Goal: Information Seeking & Learning: Learn about a topic

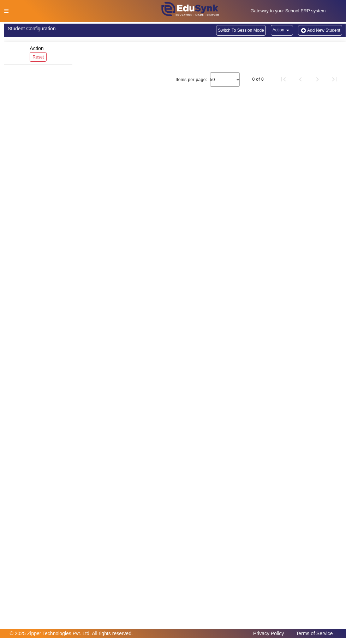
scroll to position [14, 0]
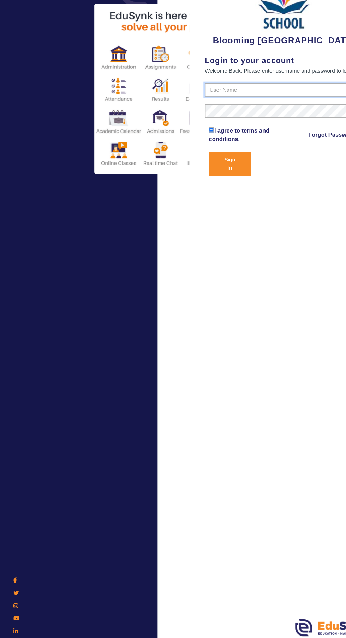
click at [257, 135] on input "text" at bounding box center [259, 137] width 145 height 13
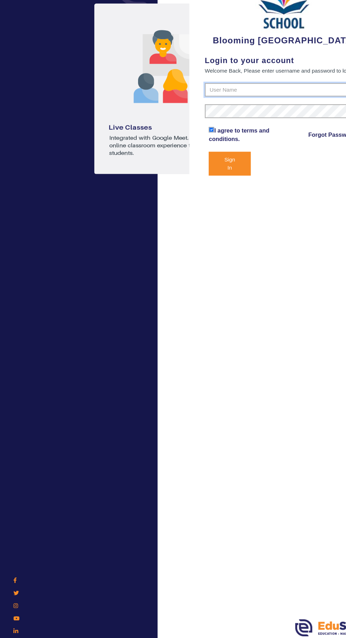
type input "4141419999"
click at [190, 194] on button "Sign In" at bounding box center [209, 205] width 38 height 22
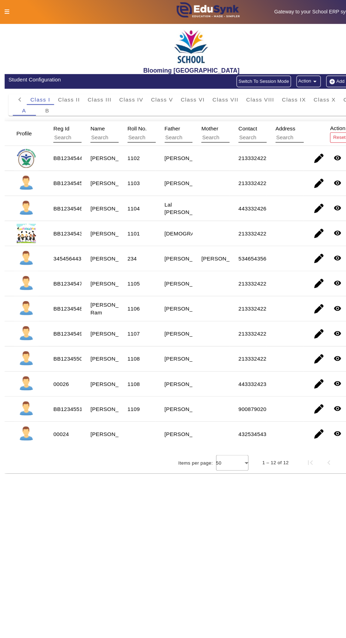
click at [6, 11] on icon at bounding box center [6, 10] width 4 height 5
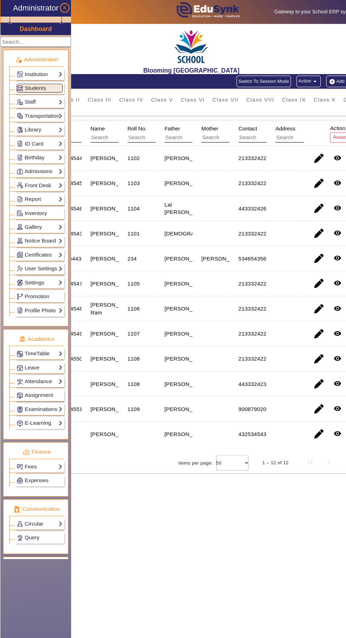
click at [23, 373] on link "Examinations" at bounding box center [36, 374] width 42 height 8
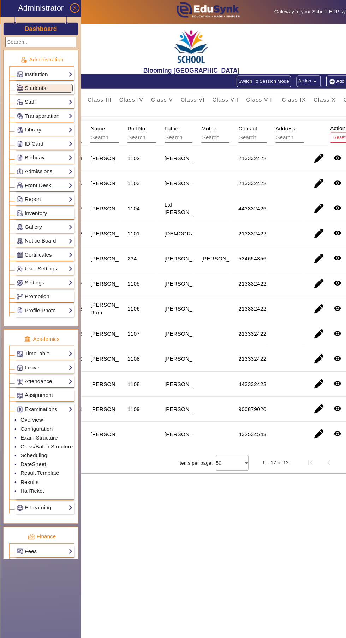
click at [26, 409] on link "Class/Batch Structure" at bounding box center [43, 408] width 48 height 6
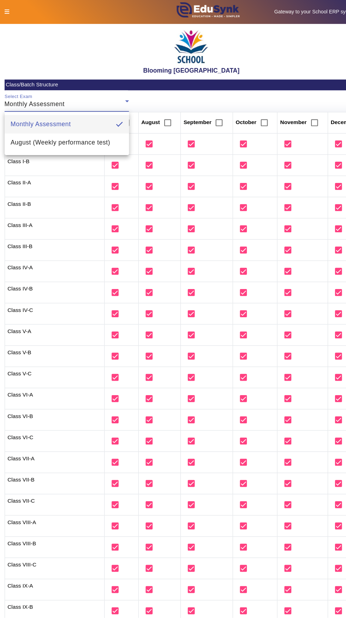
click at [226, 89] on div at bounding box center [173, 319] width 346 height 638
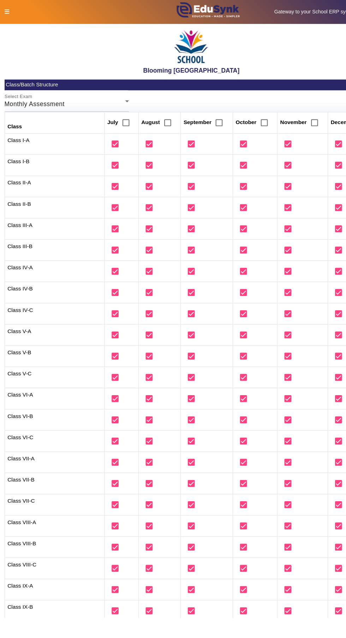
click at [6, 11] on icon at bounding box center [6, 10] width 4 height 5
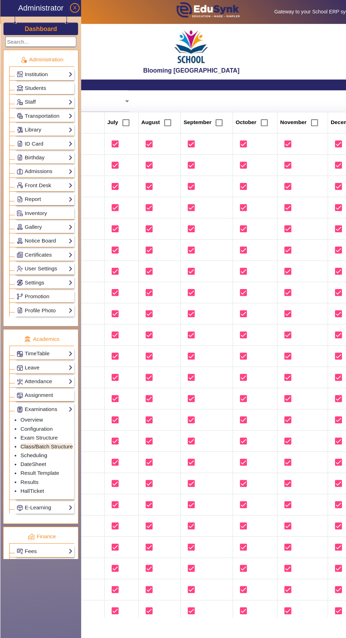
click at [26, 416] on link "Scheduling" at bounding box center [31, 416] width 24 height 6
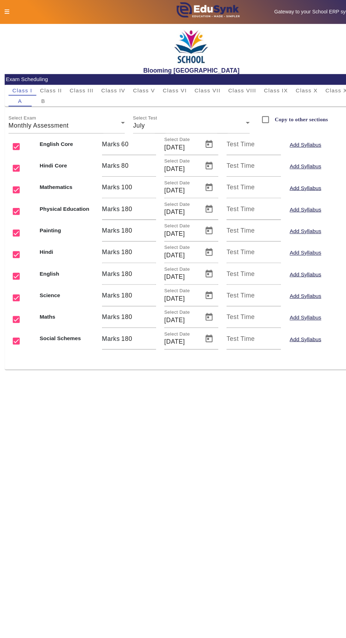
click at [6, 11] on icon at bounding box center [6, 10] width 4 height 5
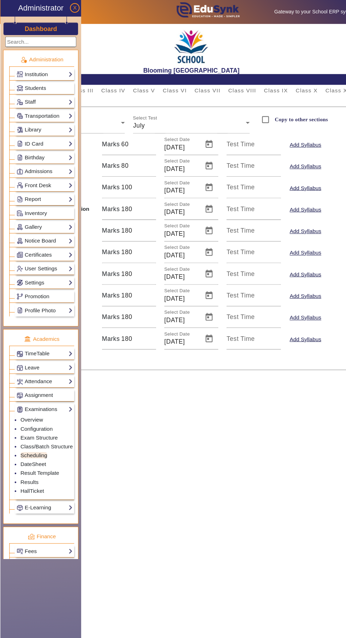
click at [179, 412] on main "X Administrator Dashboard Administration Institution Institution Details Sessio…" at bounding box center [173, 326] width 346 height 608
click at [184, 412] on main "X Administrator Dashboard Administration Institution Institution Details Sessio…" at bounding box center [173, 326] width 346 height 608
click at [185, 347] on div "X Administrator Dashboard Administration Institution Institution Details Sessio…" at bounding box center [172, 186] width 345 height 328
click at [71, 5] on button "X" at bounding box center [68, 7] width 9 height 9
